Goal: Check status

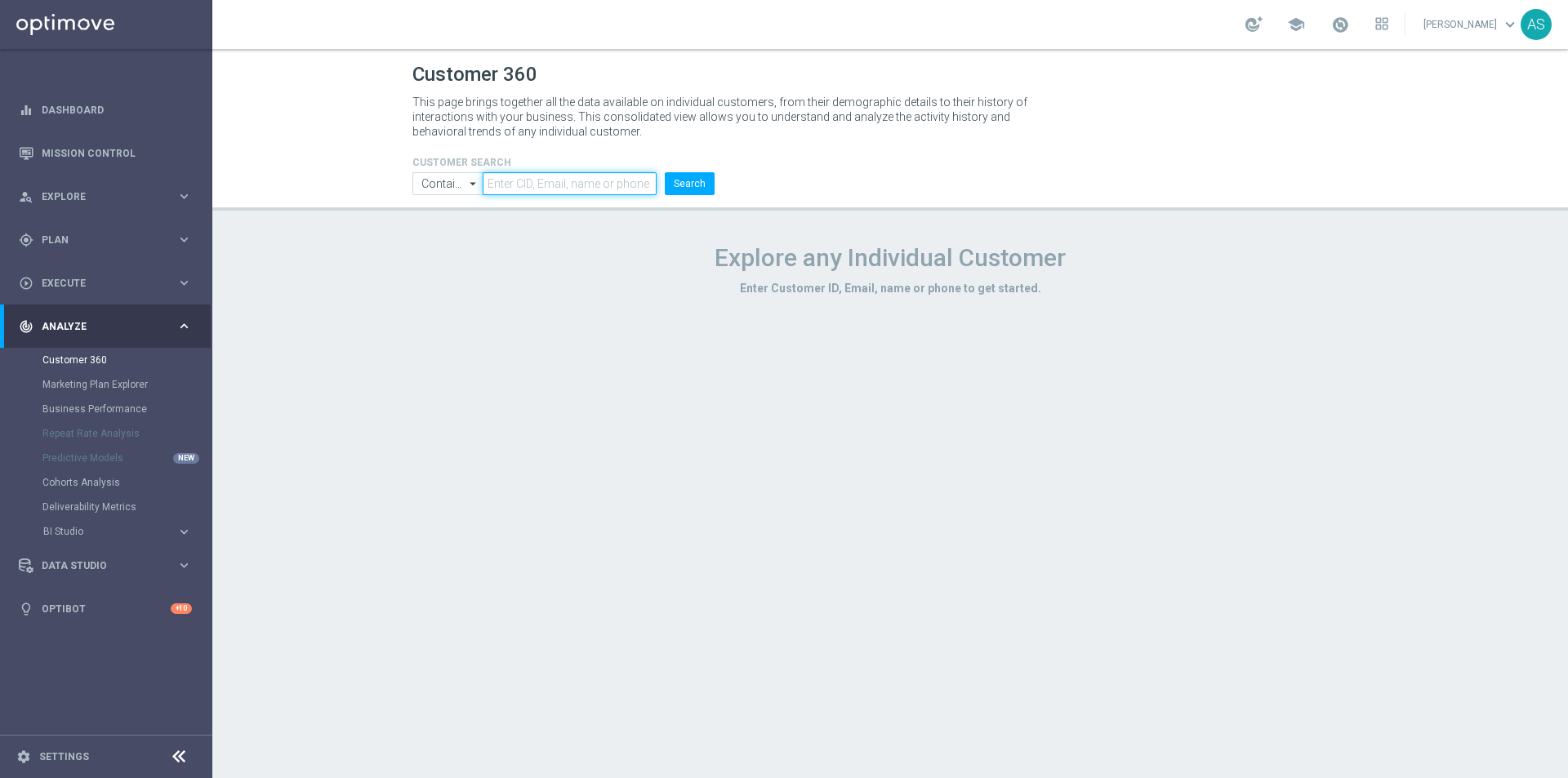
click at [527, 190] on input "text" at bounding box center [569, 183] width 174 height 22
paste input "1208177"
type input "1208177"
click at [688, 184] on button "Search" at bounding box center [689, 183] width 50 height 22
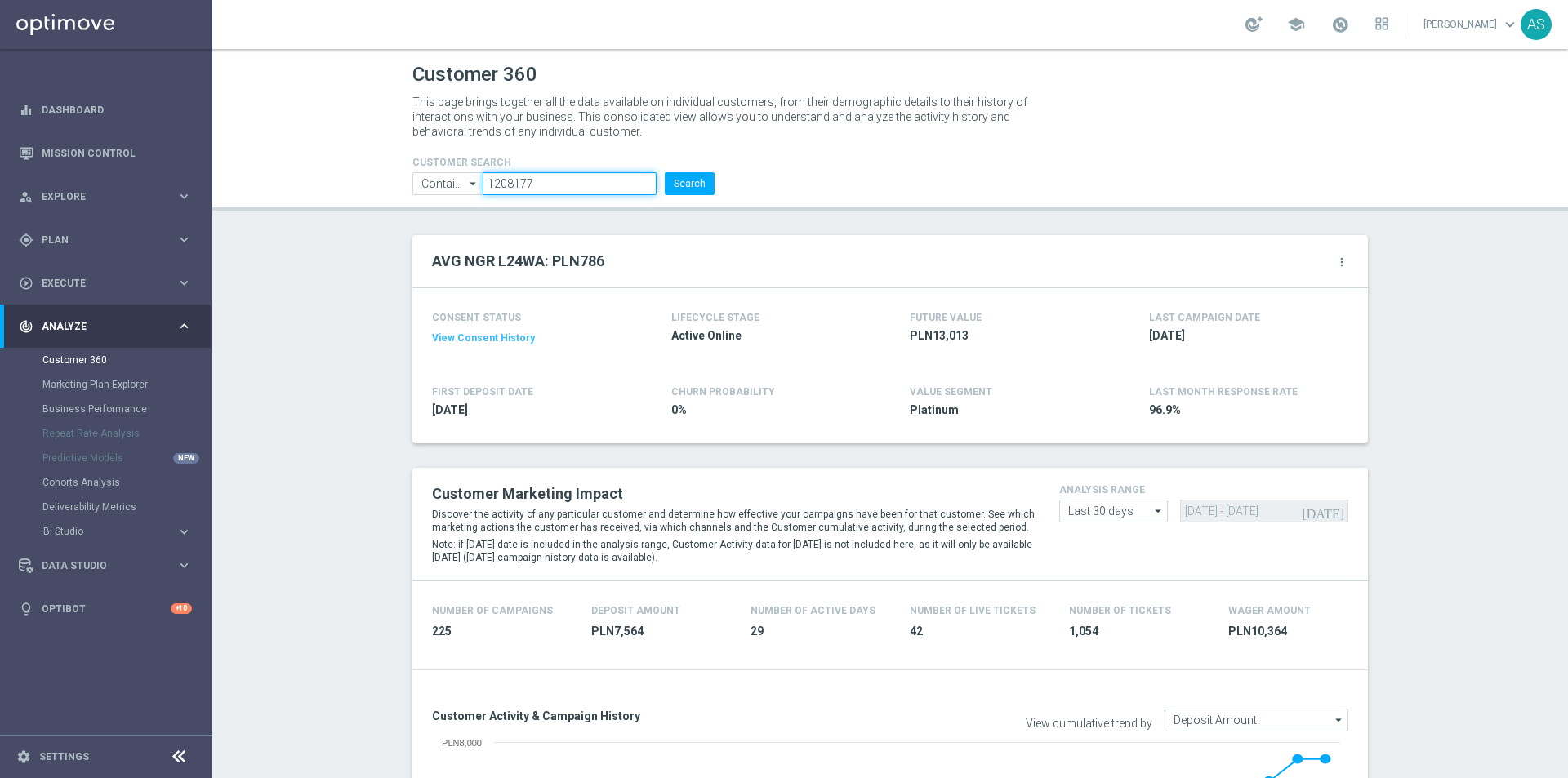
click at [535, 187] on input "1208177" at bounding box center [569, 183] width 174 height 22
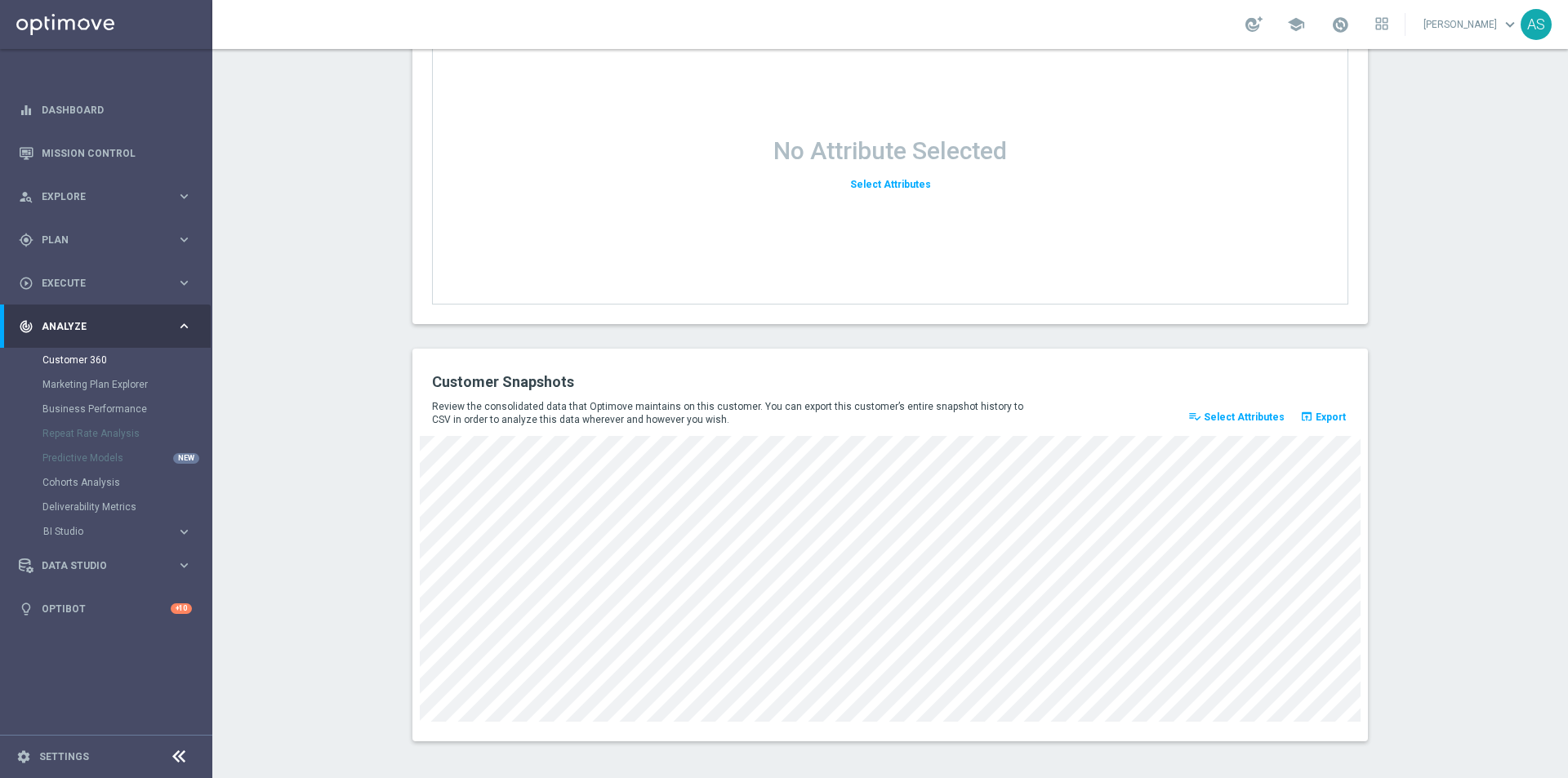
scroll to position [2060, 0]
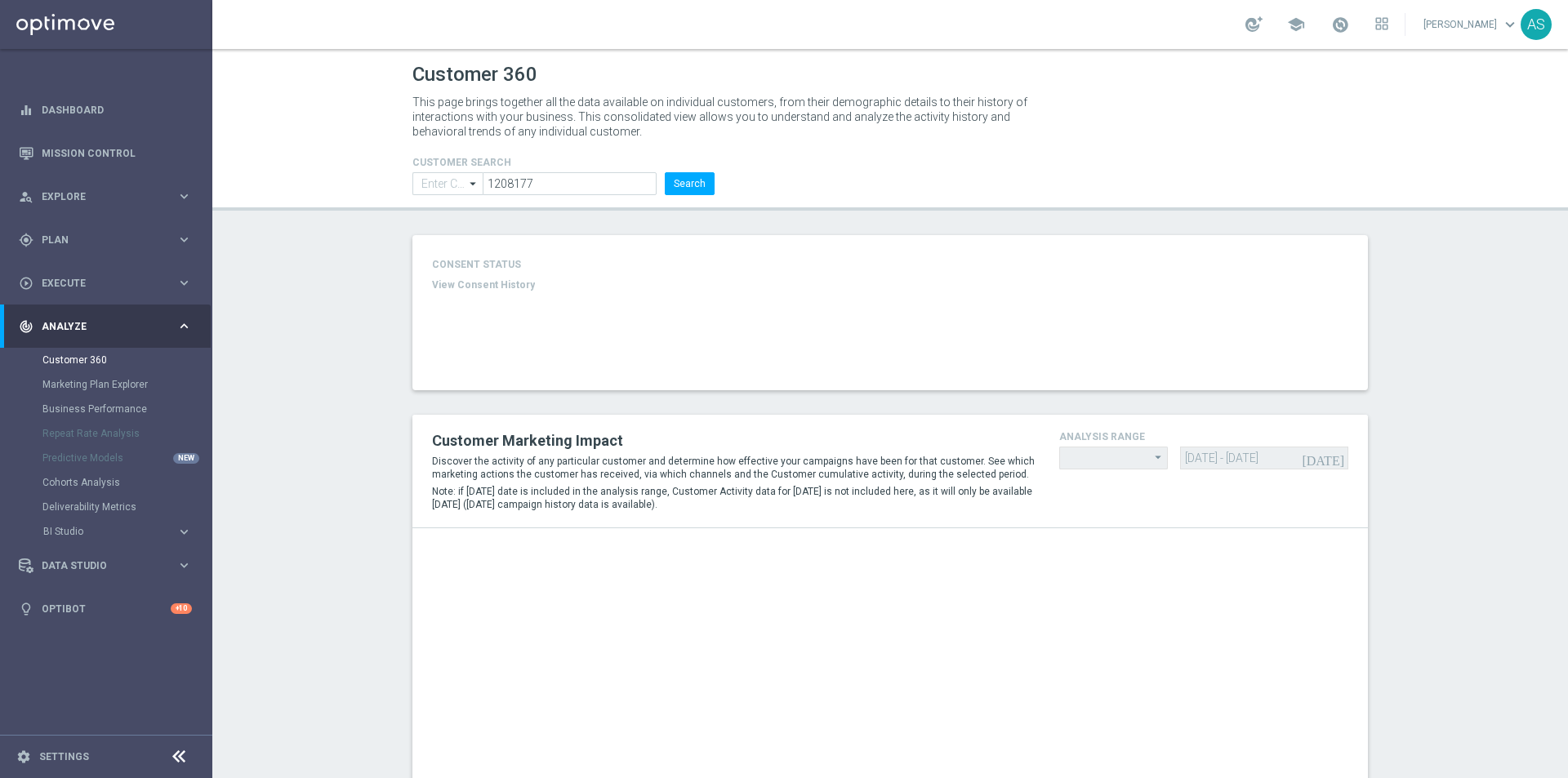
type input "Contains"
type input "Last 30 days"
type input "Deposit Amount"
type input "Last 30 days"
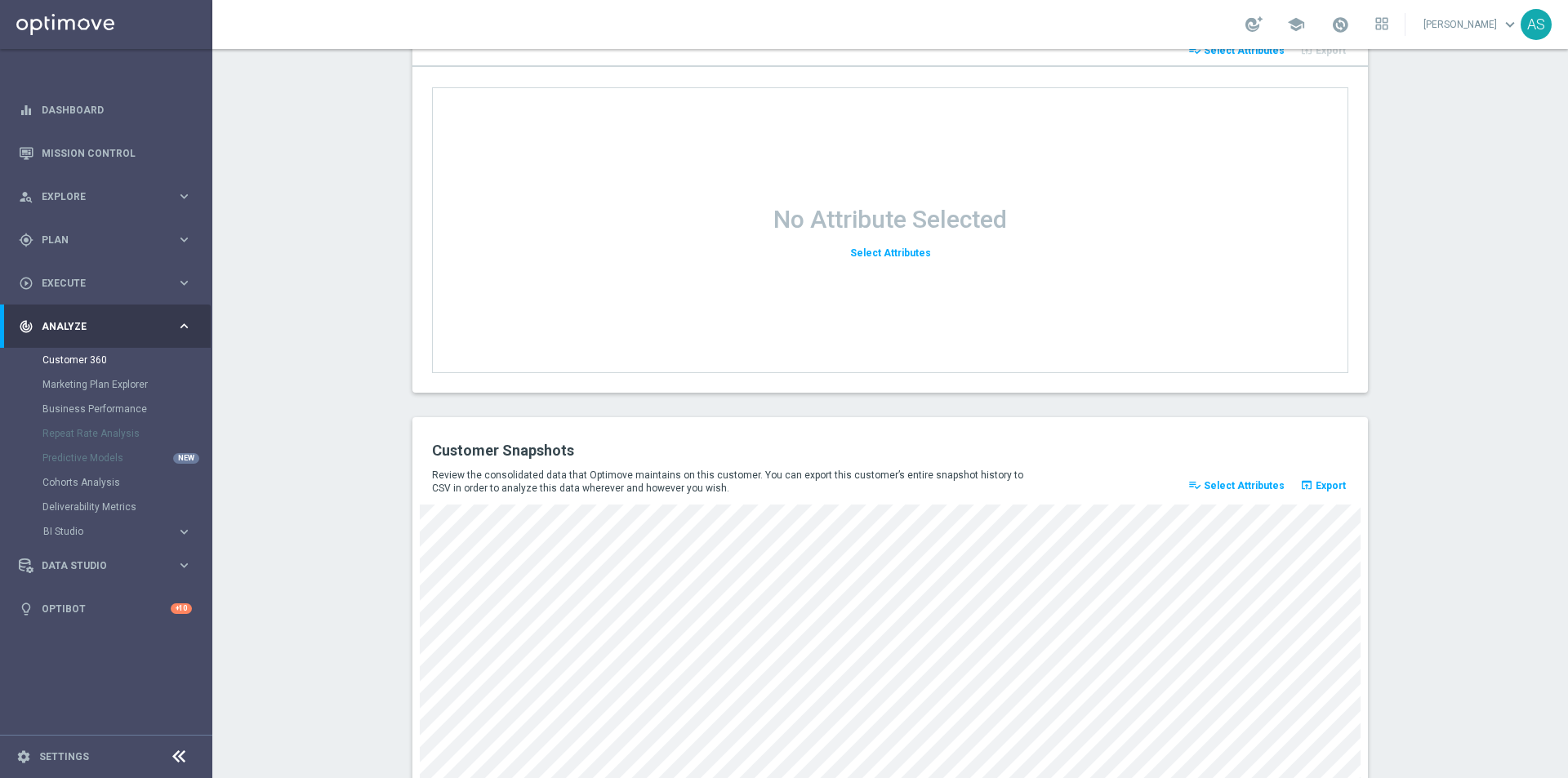
scroll to position [2060, 0]
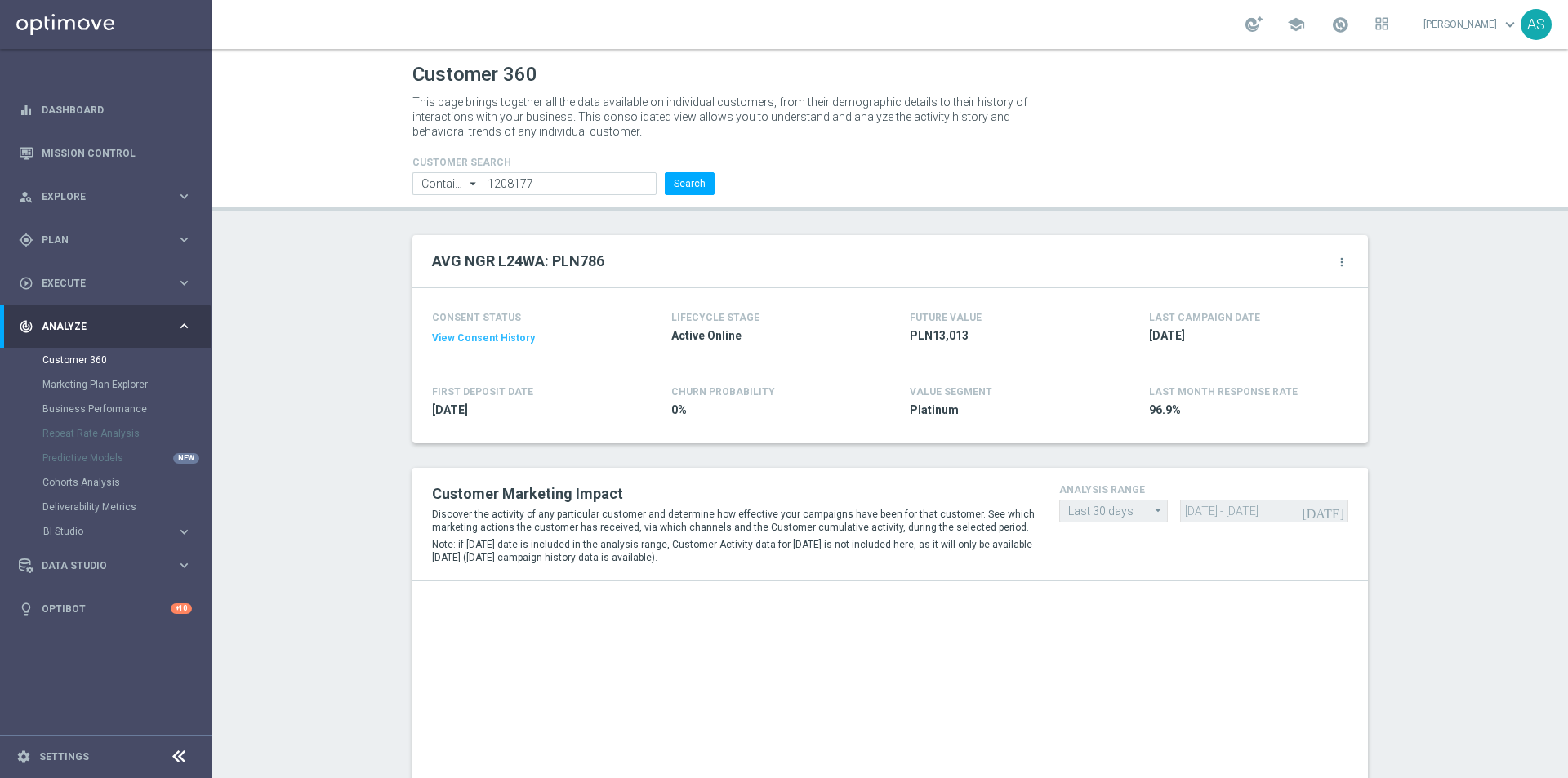
click at [564, 195] on li "1208177" at bounding box center [571, 183] width 178 height 22
click at [564, 187] on input "1208177" at bounding box center [569, 183] width 174 height 22
paste input "149839"
type input "1149839"
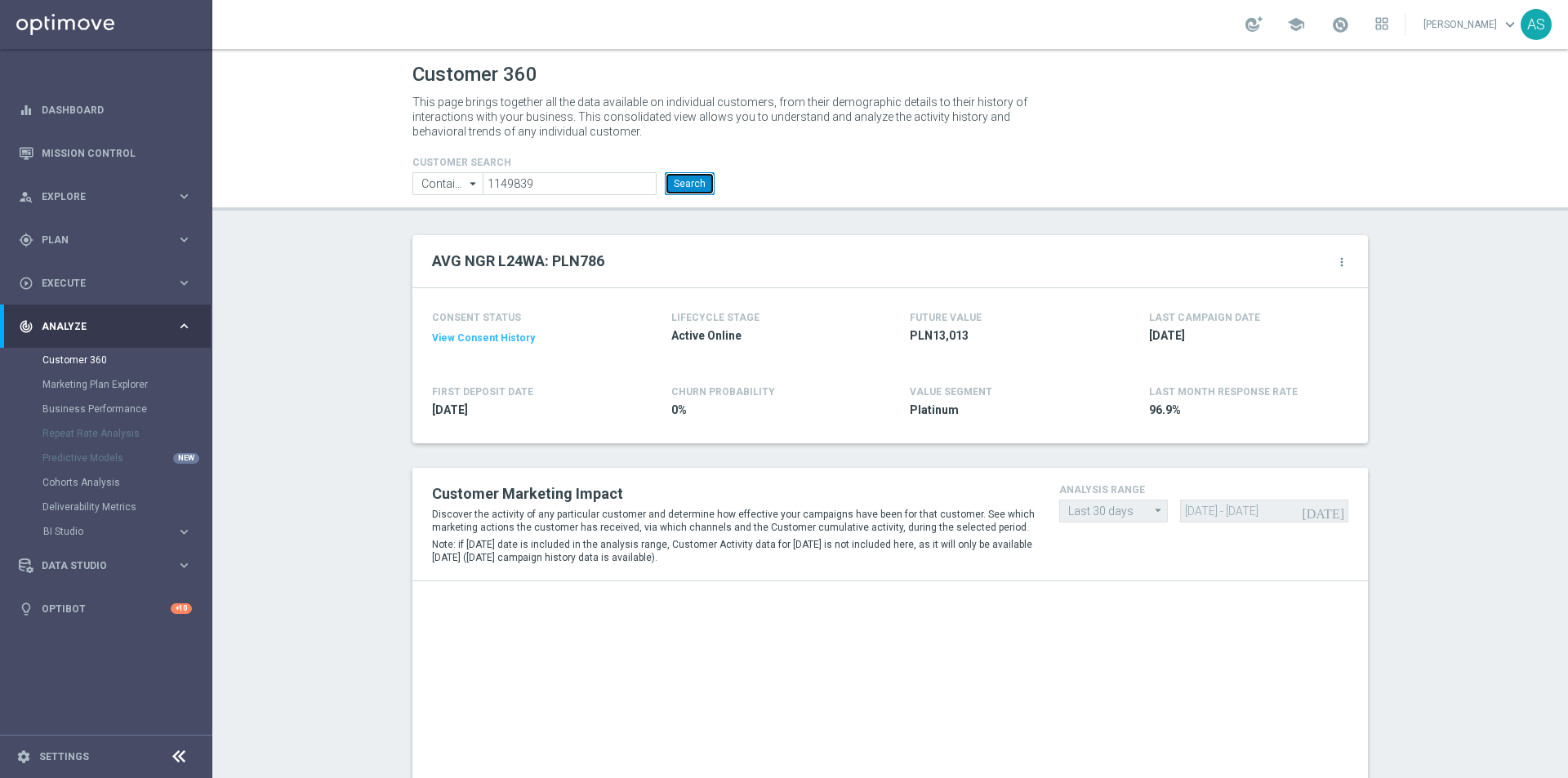
click at [685, 186] on button "Search" at bounding box center [689, 183] width 50 height 22
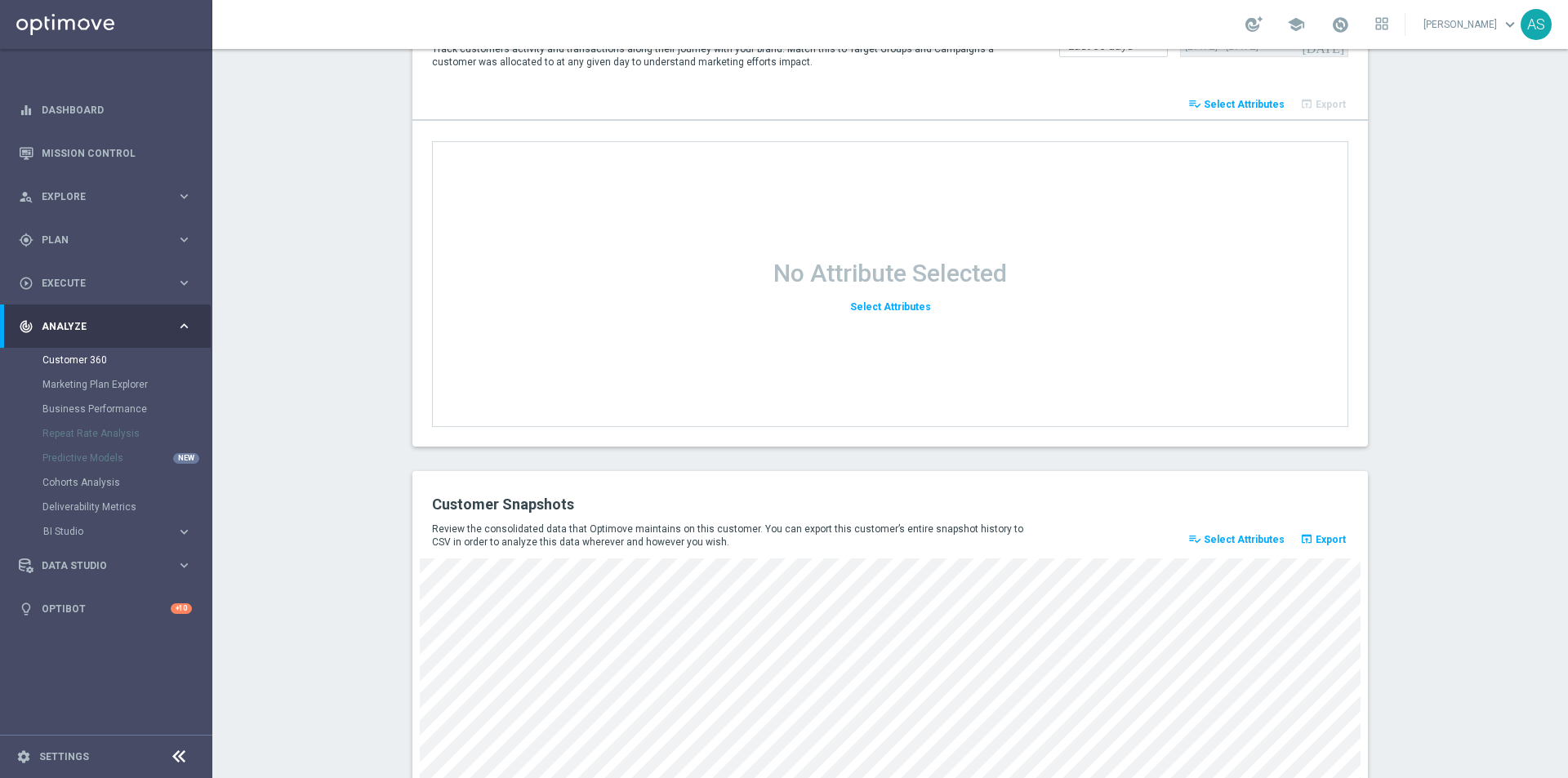
scroll to position [2058, 0]
